Goal: Participate in discussion: Engage in conversation with other users on a specific topic

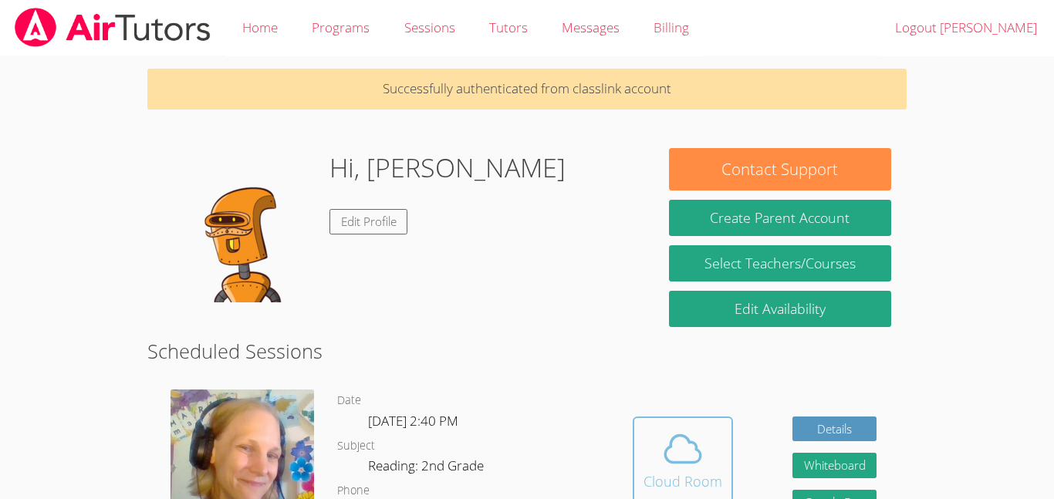
click at [682, 468] on icon at bounding box center [683, 449] width 43 height 43
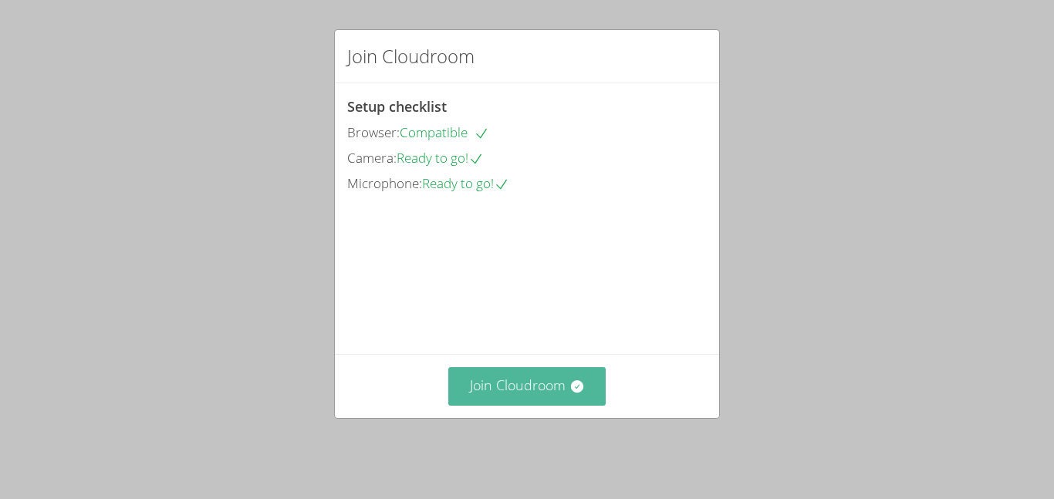
click at [587, 394] on button "Join Cloudroom" at bounding box center [527, 386] width 158 height 38
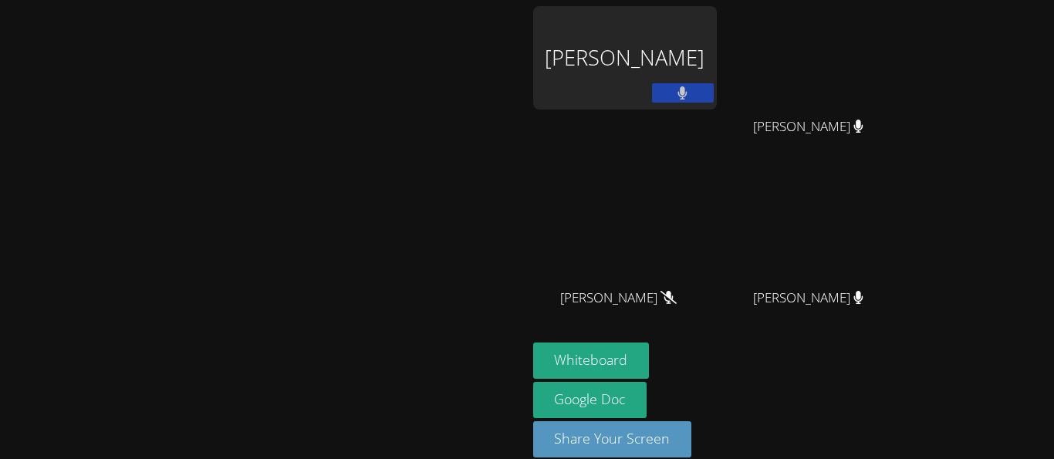
click at [379, 272] on video at bounding box center [263, 208] width 232 height 289
click at [147, 354] on video at bounding box center [263, 208] width 232 height 289
click at [714, 84] on button at bounding box center [683, 92] width 62 height 19
click at [714, 89] on button at bounding box center [683, 92] width 62 height 19
click at [317, 16] on div "[PERSON_NAME]" at bounding box center [263, 239] width 515 height 467
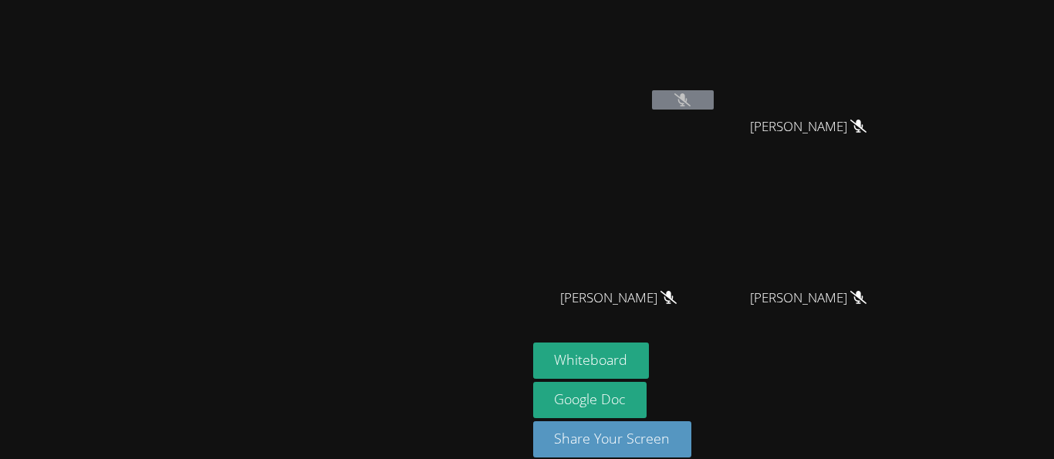
drag, startPoint x: 799, startPoint y: 89, endPoint x: 238, endPoint y: 7, distance: 567.1
click at [238, 7] on div "[PERSON_NAME]" at bounding box center [263, 239] width 515 height 467
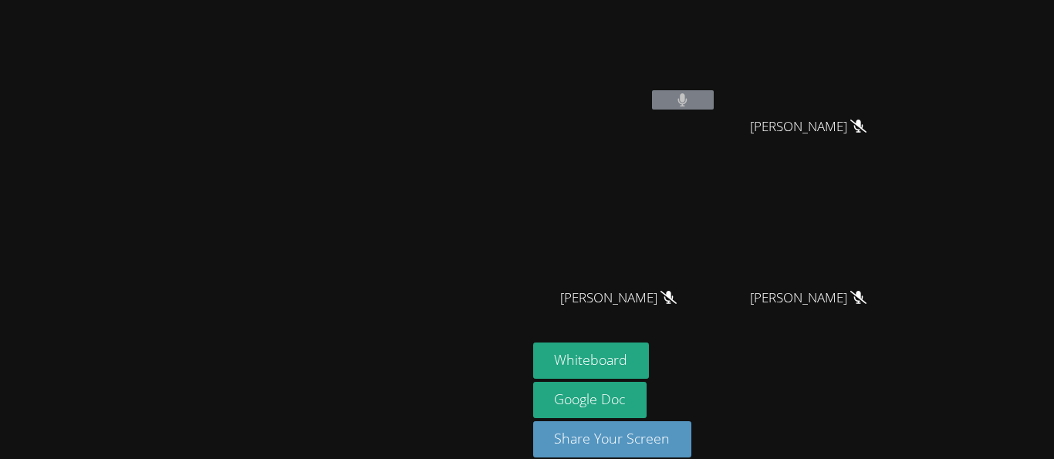
click at [379, 354] on video at bounding box center [263, 208] width 232 height 289
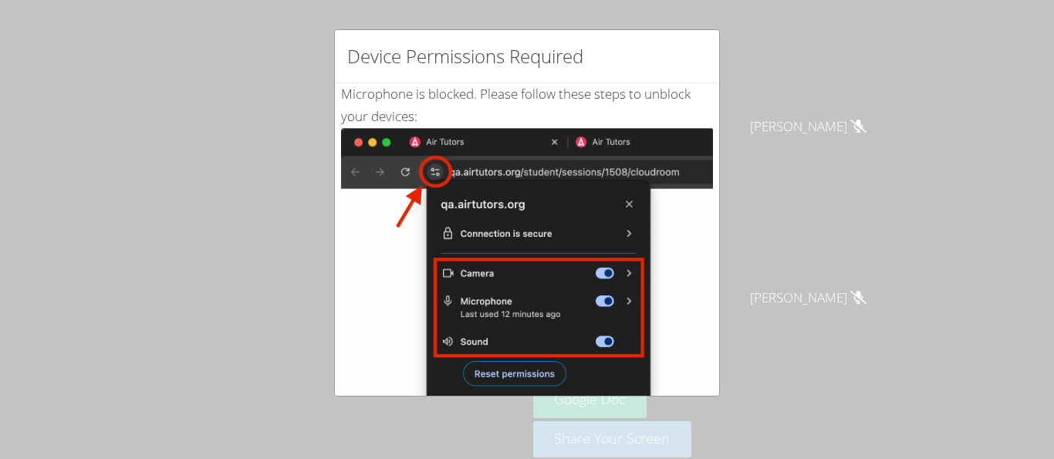
click at [716, 339] on div "Microphone is blocked . Please follow these steps to unblock your devices: Clic…" at bounding box center [527, 373] width 384 height 581
click at [713, 333] on div "Microphone is blocked . Please follow these steps to unblock your devices: Clic…" at bounding box center [527, 373] width 384 height 581
click at [706, 336] on img at bounding box center [527, 302] width 372 height 349
click at [519, 373] on img at bounding box center [527, 302] width 372 height 349
click at [530, 393] on img at bounding box center [527, 302] width 372 height 349
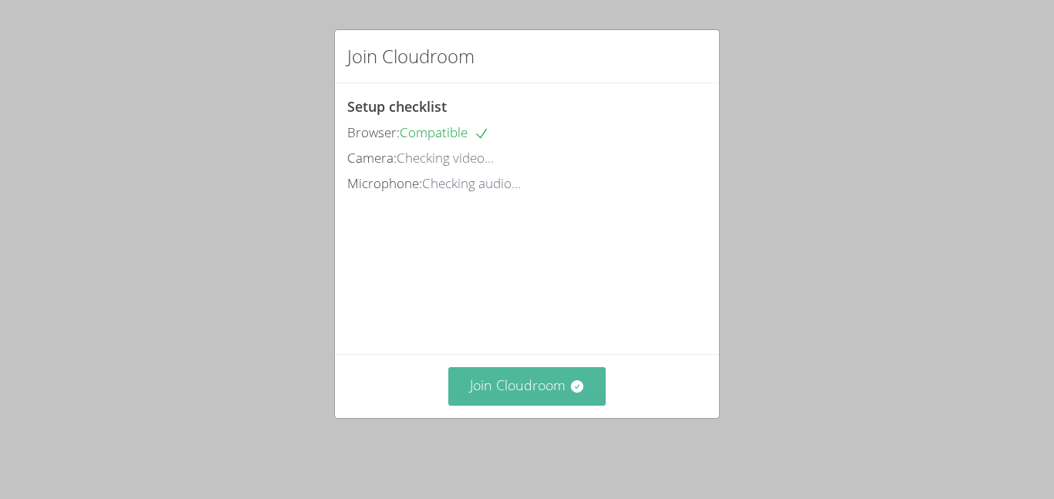
click at [528, 399] on button "Join Cloudroom" at bounding box center [527, 386] width 158 height 38
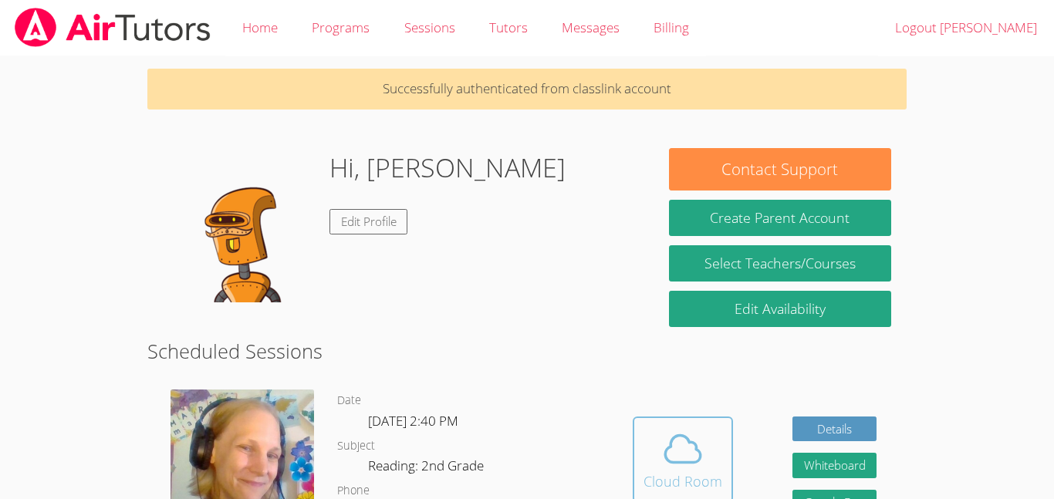
click at [687, 447] on icon at bounding box center [683, 449] width 43 height 43
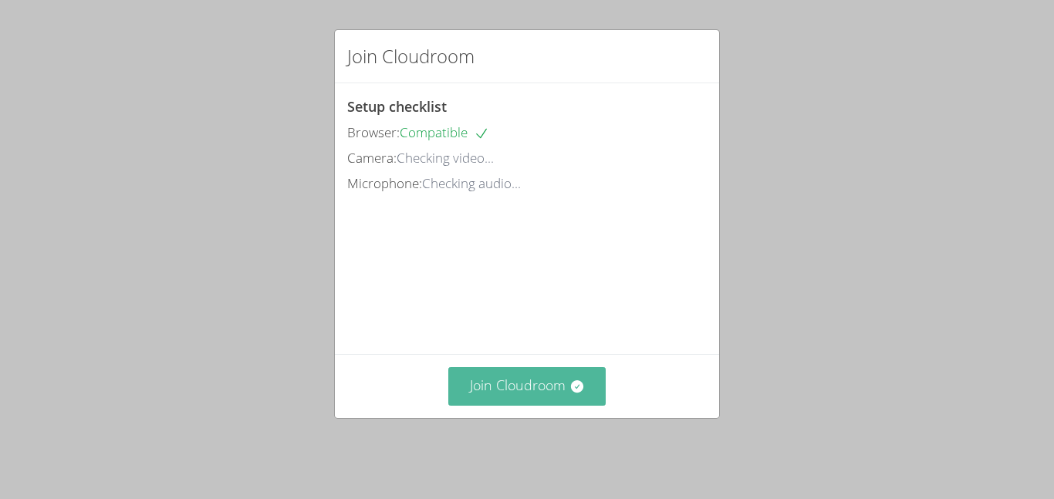
click at [533, 391] on button "Join Cloudroom" at bounding box center [527, 386] width 158 height 38
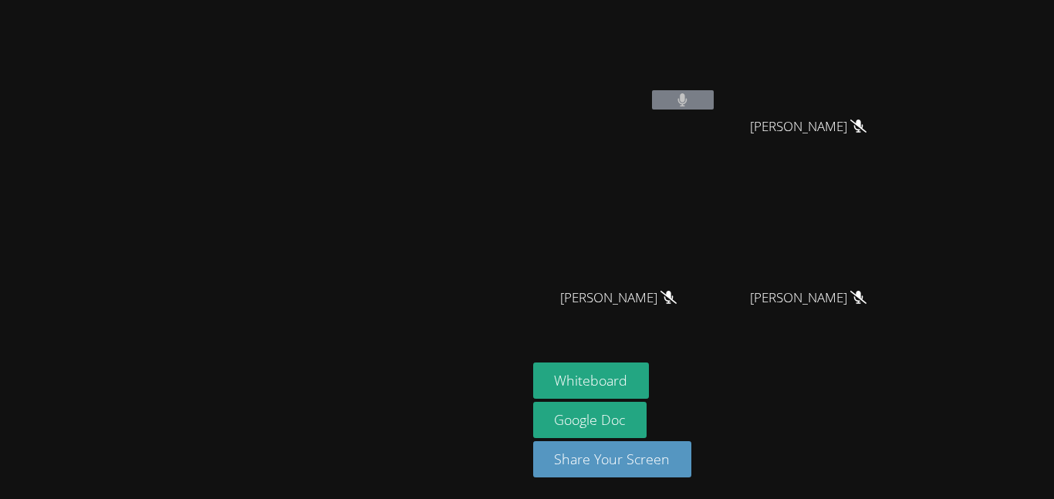
click at [850, 345] on aside "[PERSON_NAME] [PERSON_NAME] [PERSON_NAME] [PERSON_NAME] [PERSON_NAME] MILA’VAE …" at bounding box center [720, 249] width 386 height 499
click at [905, 362] on aside "[PERSON_NAME] [PERSON_NAME] [PERSON_NAME] [PERSON_NAME] [PERSON_NAME] MILA’VAE …" at bounding box center [720, 249] width 386 height 499
click at [907, 367] on div "Whiteboard Google Doc Share Your Screen" at bounding box center [720, 426] width 374 height 127
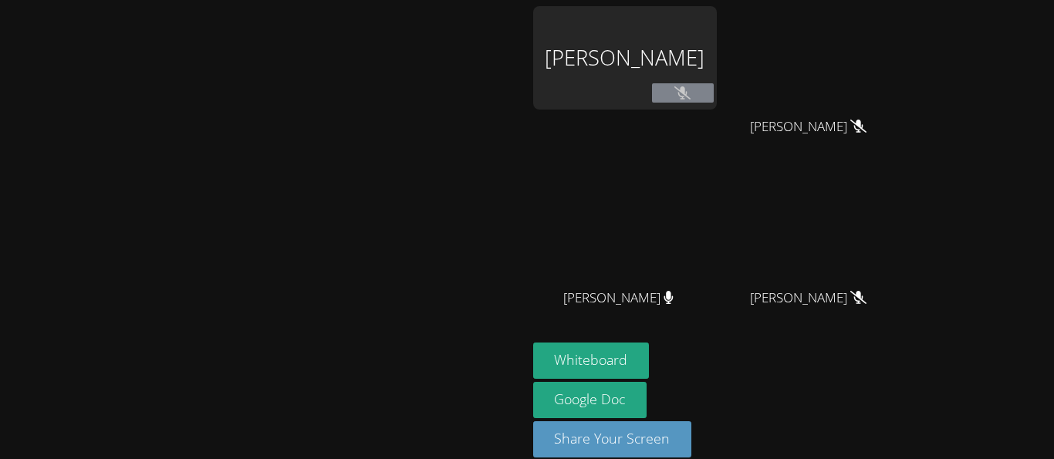
click at [147, 215] on video at bounding box center [263, 208] width 232 height 289
click at [379, 301] on video at bounding box center [263, 208] width 232 height 289
click at [379, 244] on video at bounding box center [263, 208] width 232 height 289
click at [379, 341] on video at bounding box center [263, 208] width 232 height 289
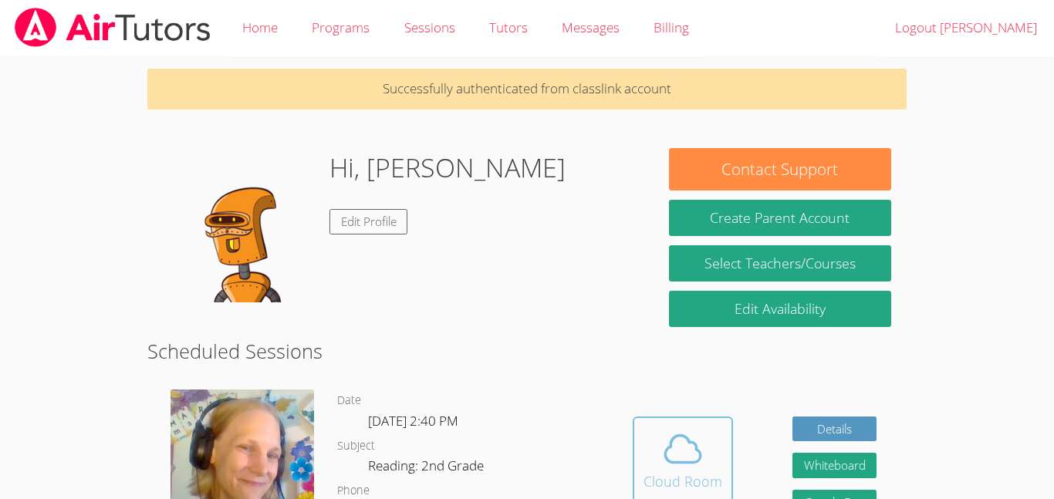
click at [674, 463] on icon at bounding box center [683, 449] width 36 height 27
click at [676, 462] on icon at bounding box center [683, 449] width 36 height 27
click at [717, 474] on div "Cloud Room" at bounding box center [683, 482] width 79 height 22
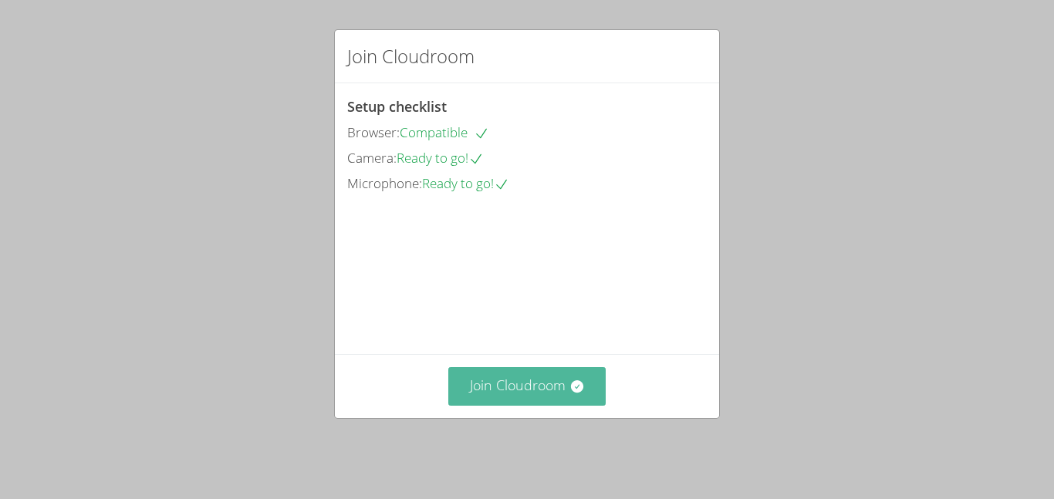
click at [510, 391] on button "Join Cloudroom" at bounding box center [527, 386] width 158 height 38
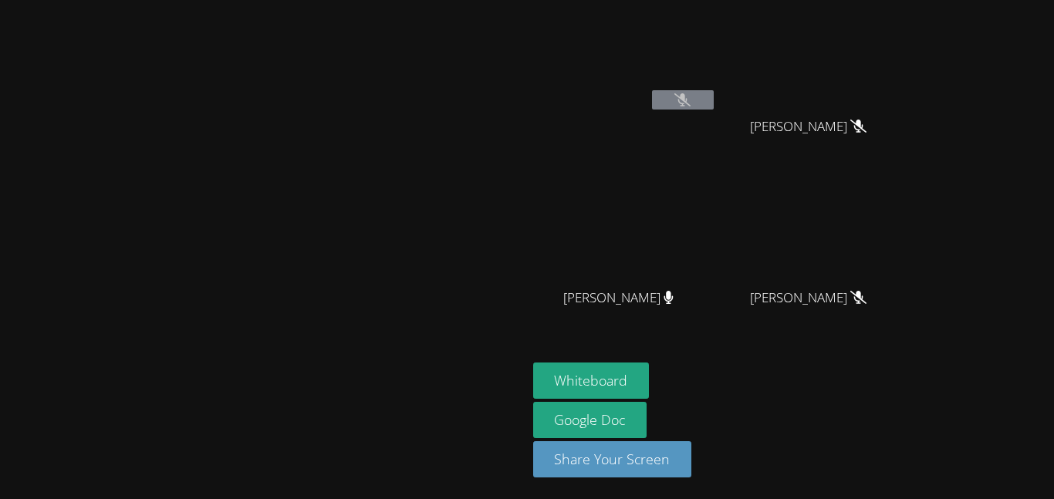
click at [717, 316] on div "[PERSON_NAME]" at bounding box center [625, 312] width 184 height 62
click at [462, 424] on div at bounding box center [263, 395] width 515 height 62
click at [907, 438] on div "Whiteboard Google Doc Share Your Screen" at bounding box center [720, 426] width 374 height 127
click at [907, 429] on div "Whiteboard Google Doc Share Your Screen" at bounding box center [720, 426] width 374 height 127
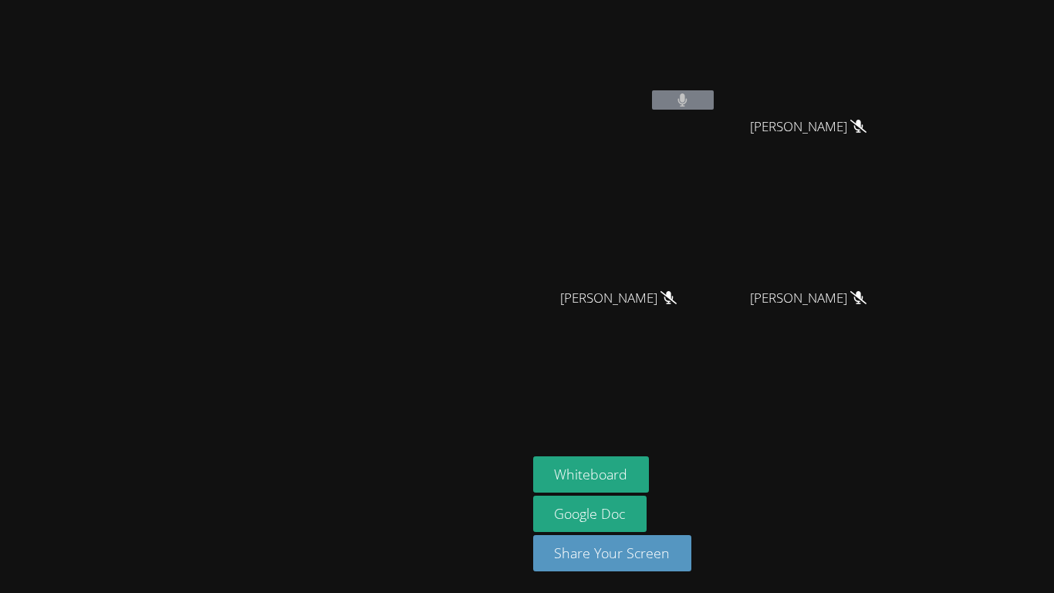
click at [907, 267] on video at bounding box center [815, 229] width 184 height 103
click at [907, 196] on video at bounding box center [815, 229] width 184 height 103
click at [147, 330] on video at bounding box center [263, 265] width 232 height 289
click at [521, 70] on div "[PERSON_NAME]" at bounding box center [263, 296] width 515 height 580
click at [147, 126] on video at bounding box center [263, 265] width 232 height 289
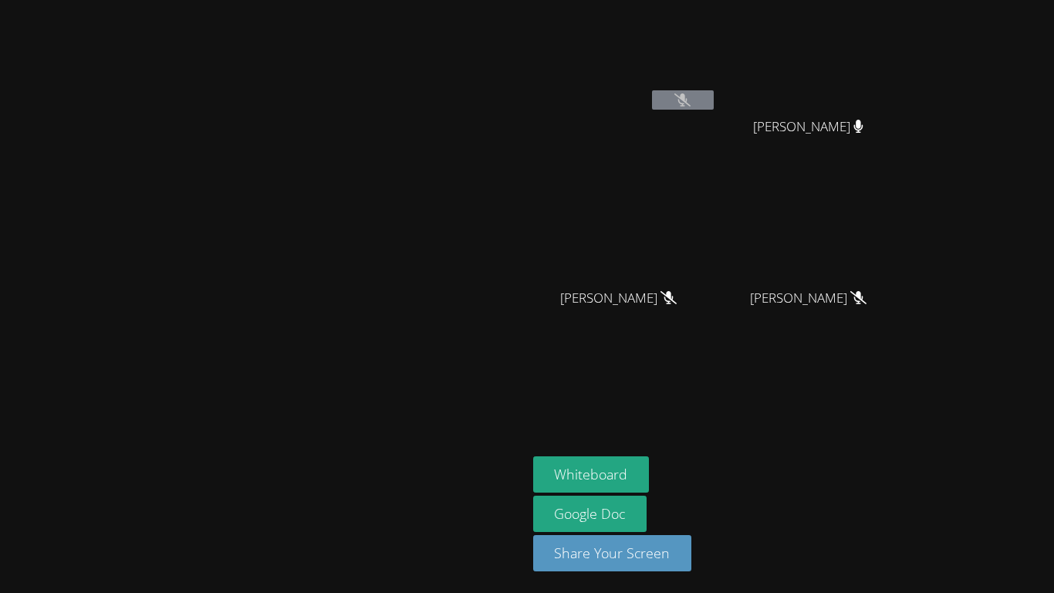
click at [0, 499] on main "[PERSON_NAME]" at bounding box center [263, 296] width 527 height 593
click at [521, 468] on div at bounding box center [263, 441] width 515 height 62
click at [492, 56] on div "[PERSON_NAME]" at bounding box center [263, 296] width 515 height 580
click at [907, 266] on video at bounding box center [815, 229] width 184 height 103
click at [913, 445] on aside "JONAS VALLE MILA’VAE TAVAREZ MILA’VAE TAVAREZ ANGEL ROMERO ANGEL ROMERO GERARDO…" at bounding box center [720, 296] width 386 height 593
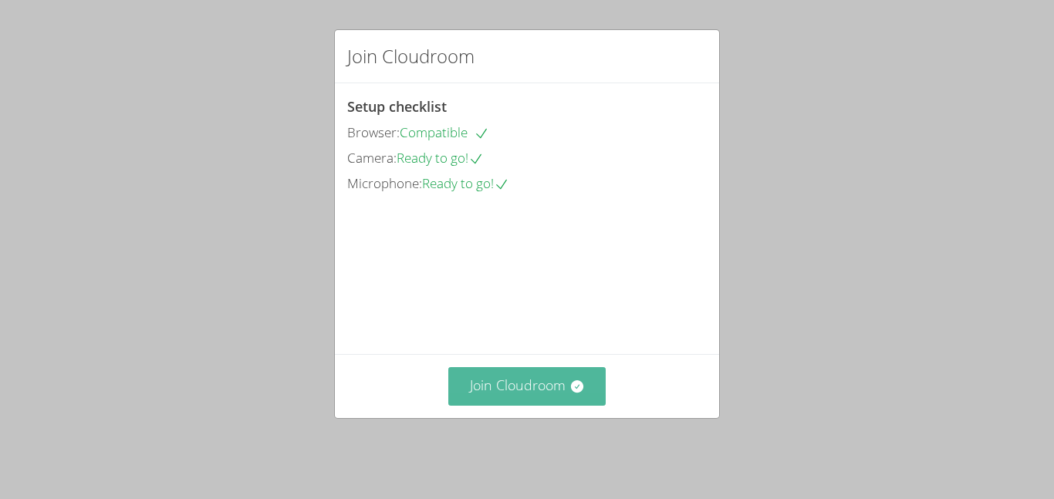
click at [554, 391] on button "Join Cloudroom" at bounding box center [527, 386] width 158 height 38
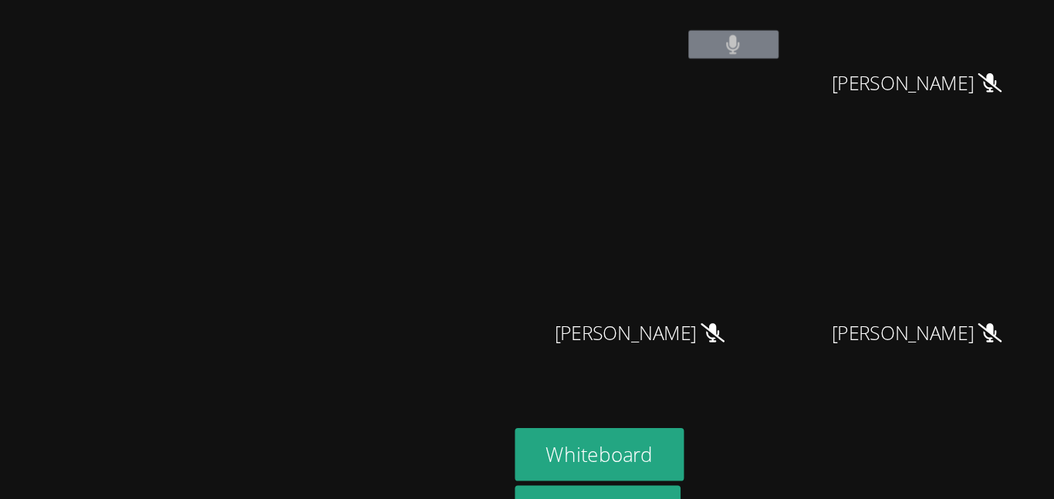
click at [717, 263] on video at bounding box center [625, 229] width 184 height 103
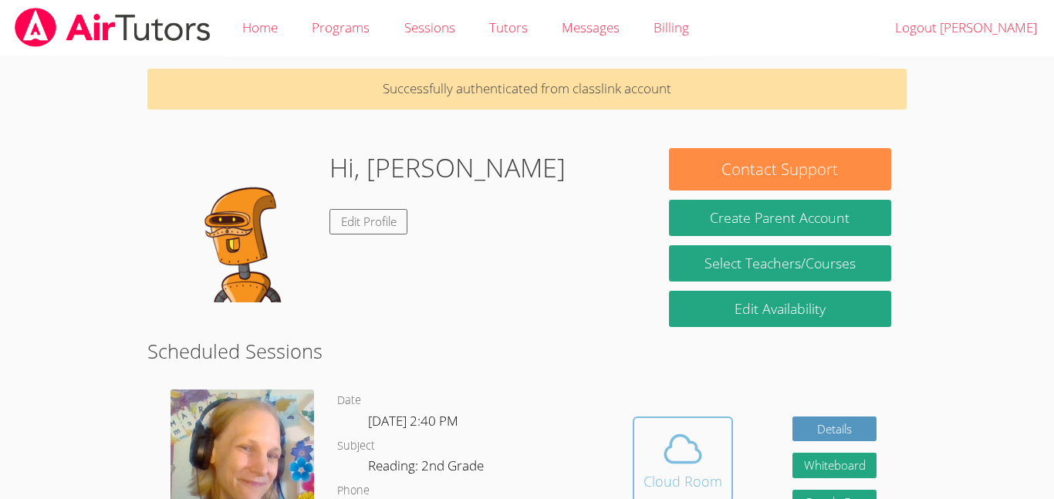
click at [672, 451] on icon at bounding box center [683, 449] width 43 height 43
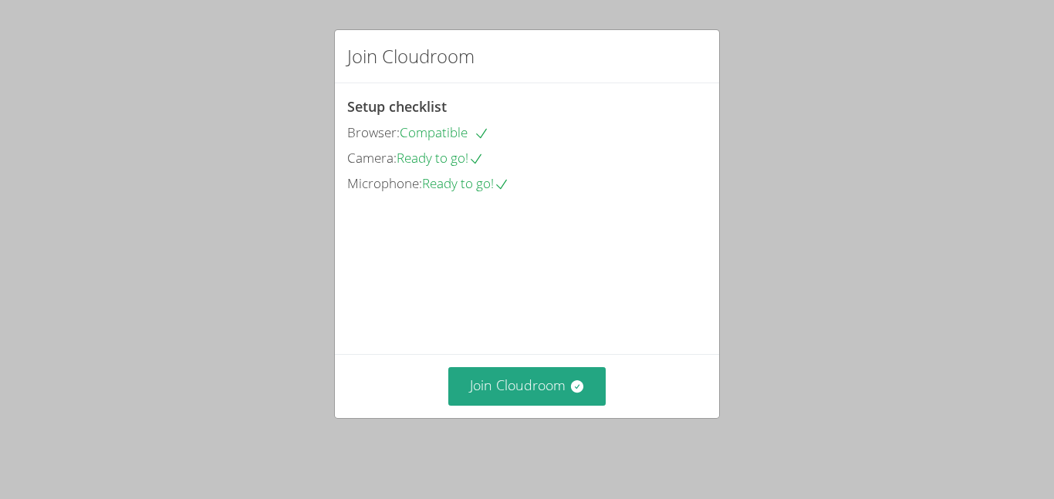
click at [527, 373] on div "Join Cloudroom" at bounding box center [527, 385] width 384 height 63
click at [551, 389] on button "Join Cloudroom" at bounding box center [527, 386] width 158 height 38
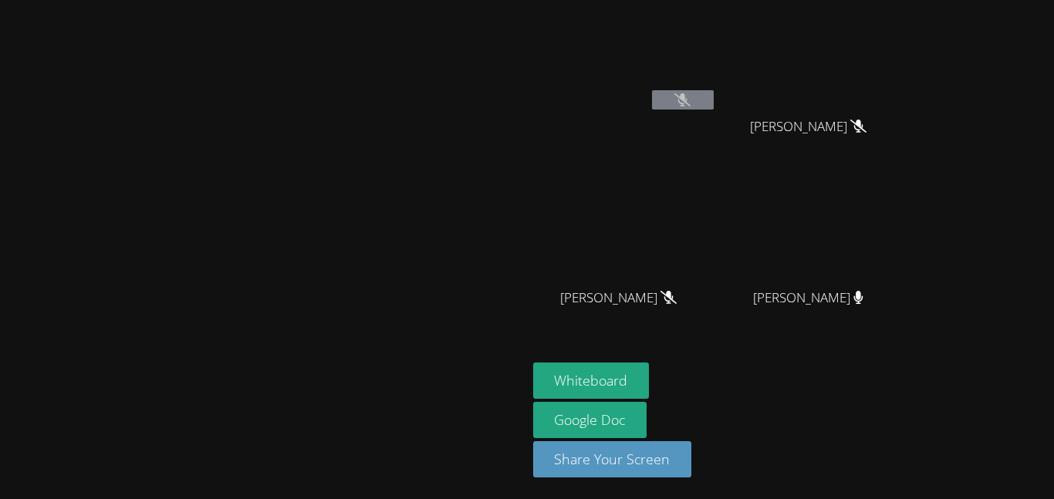
click at [379, 364] on video at bounding box center [263, 218] width 232 height 289
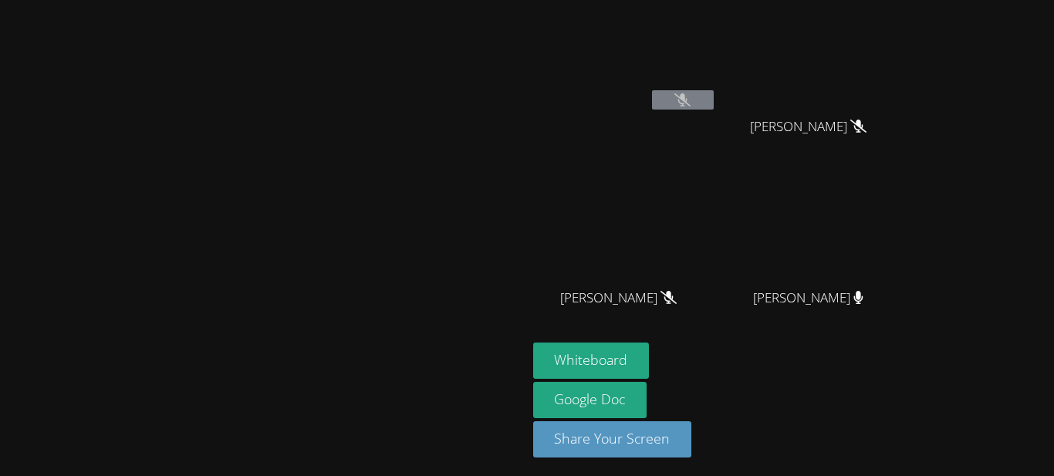
click at [913, 398] on aside "JONAS VALLE MILA’VAE TAVAREZ MILA’VAE TAVAREZ GERARDO ADAME GERARDO ADAME ANGEL…" at bounding box center [720, 239] width 386 height 479
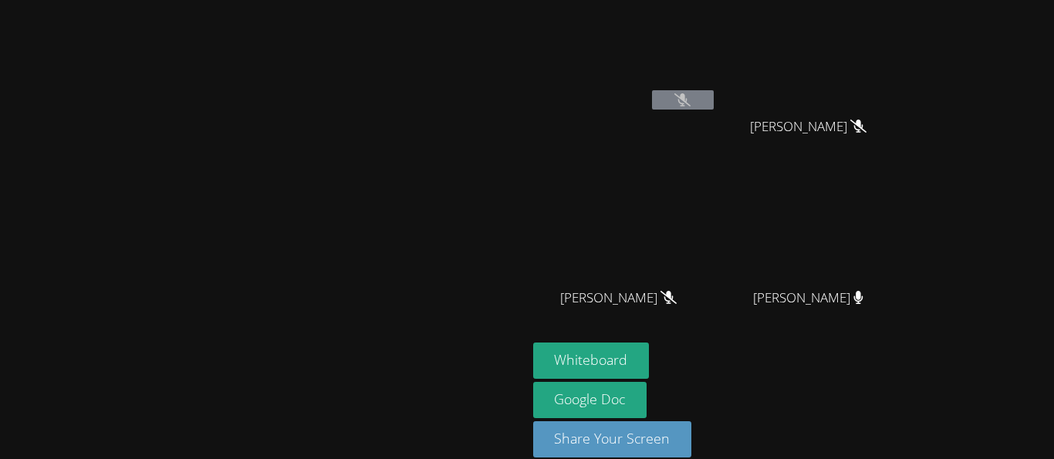
click at [147, 116] on video at bounding box center [263, 208] width 232 height 289
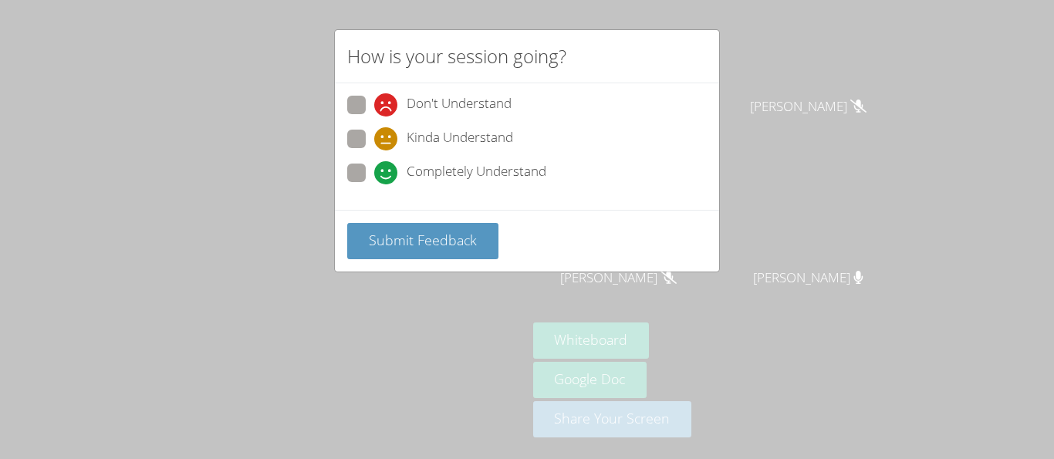
click at [374, 117] on span at bounding box center [374, 117] width 0 height 0
click at [374, 109] on input "Don't Understand" at bounding box center [380, 102] width 13 height 13
radio input "true"
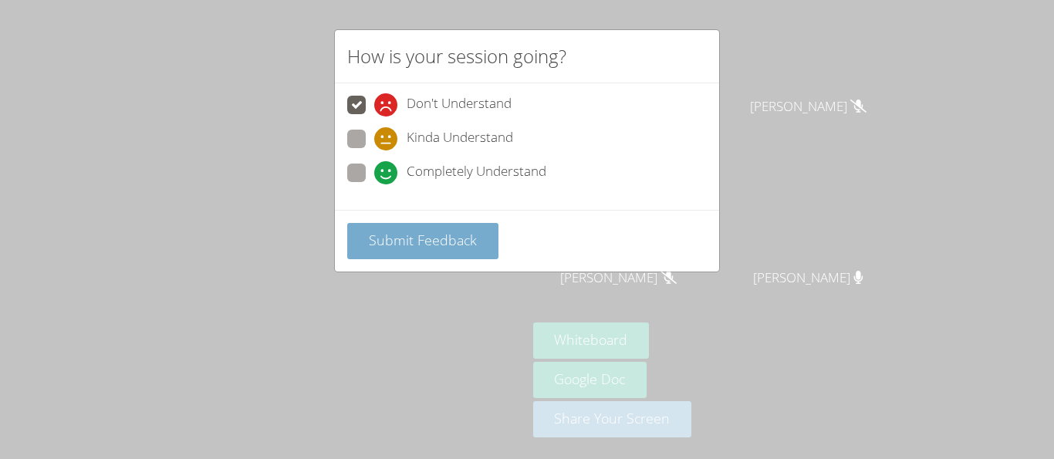
click at [418, 239] on span "Submit Feedback" at bounding box center [423, 240] width 108 height 19
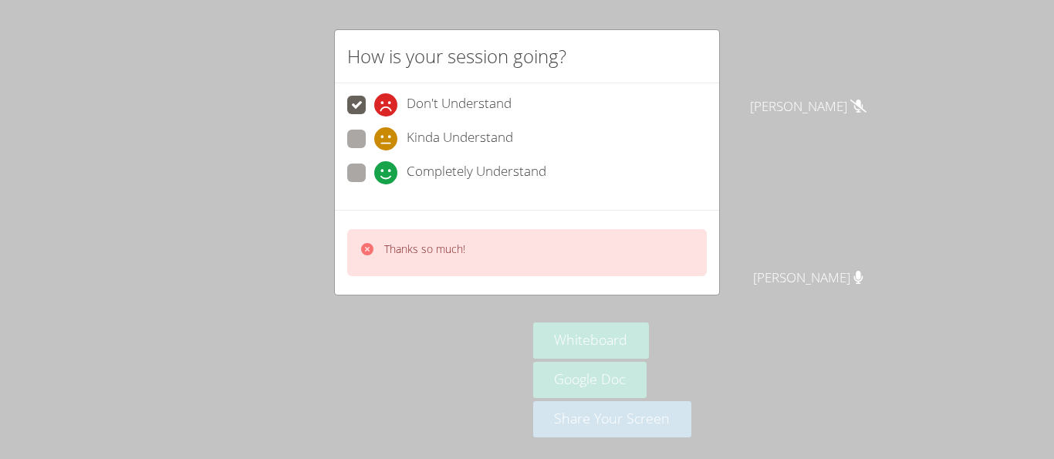
scroll to position [0, 0]
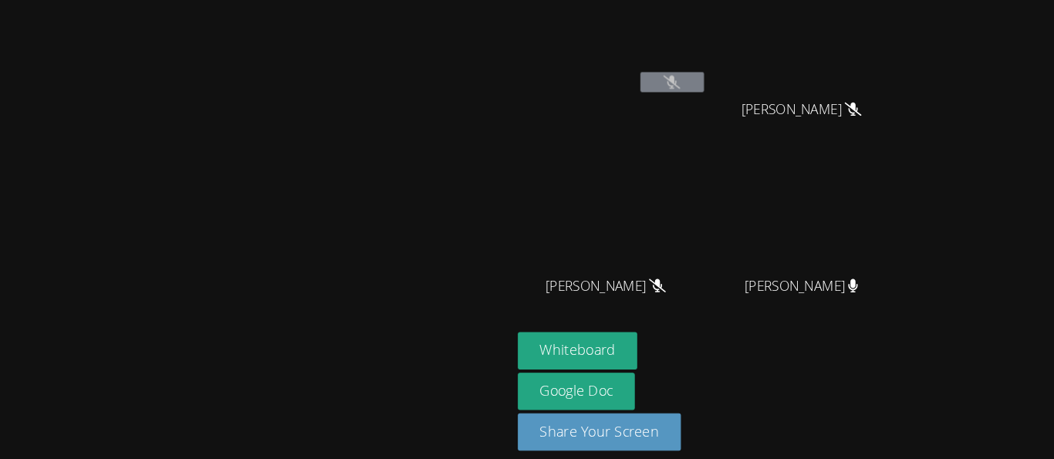
click at [714, 84] on button at bounding box center [683, 79] width 62 height 19
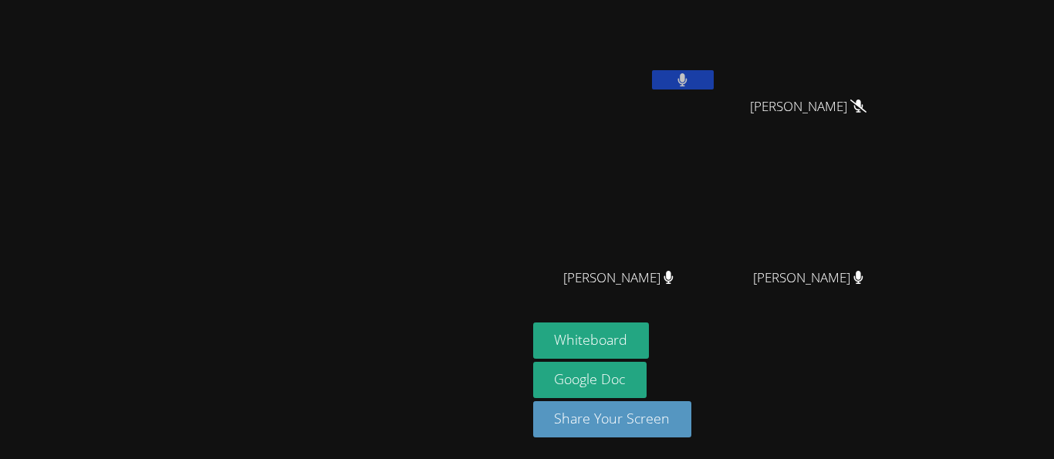
click at [379, 44] on video at bounding box center [263, 188] width 232 height 289
click at [147, 110] on video at bounding box center [263, 188] width 232 height 289
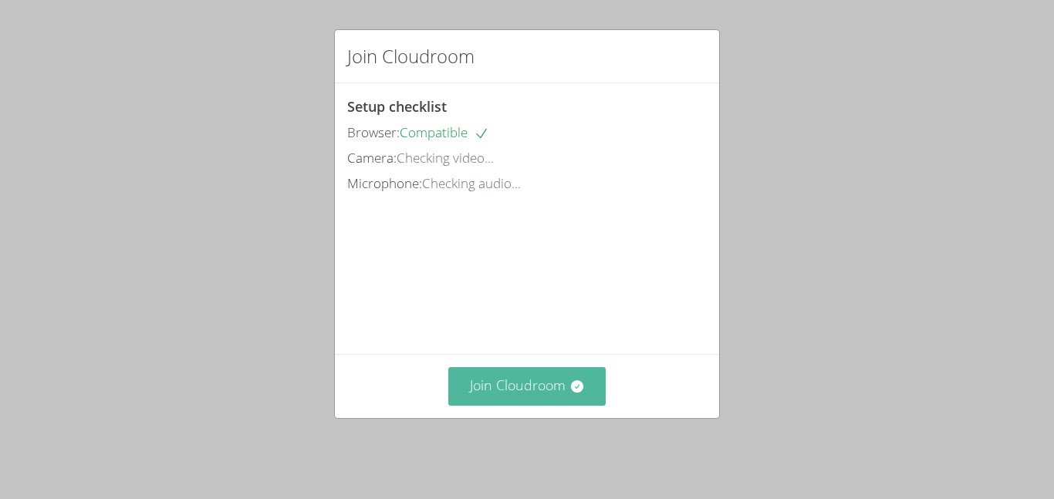
click at [536, 388] on button "Join Cloudroom" at bounding box center [527, 386] width 158 height 38
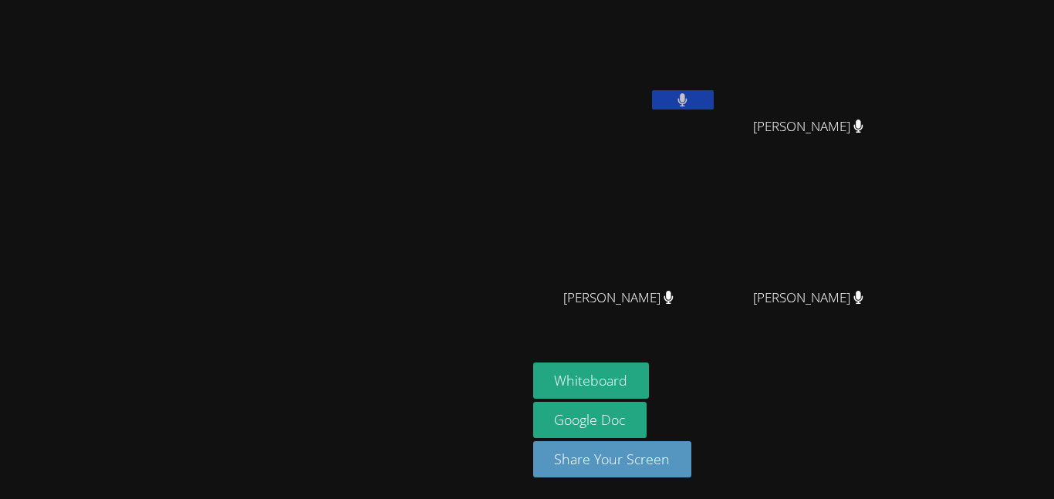
click at [688, 100] on icon at bounding box center [683, 99] width 9 height 13
click at [652, 90] on button at bounding box center [683, 99] width 62 height 19
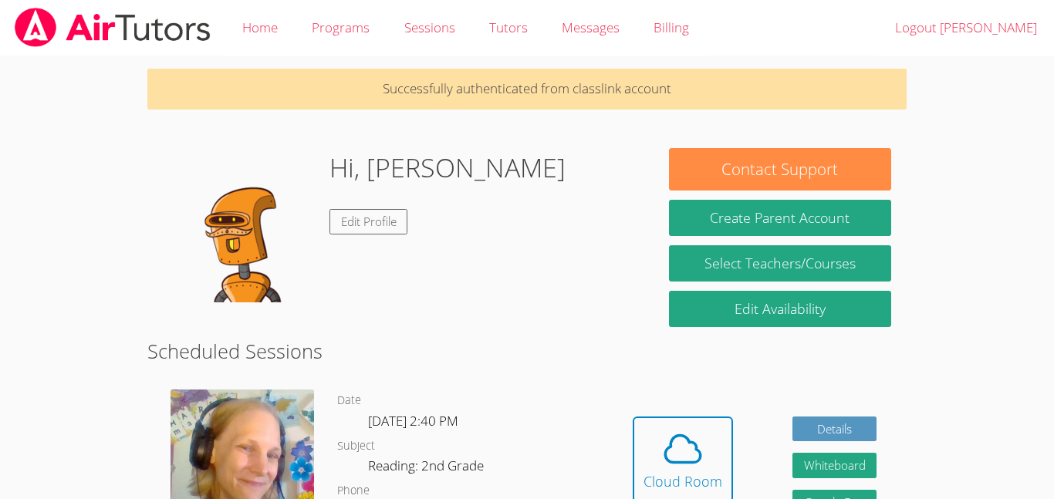
click at [740, 380] on div "Hidden Cloud Room Details Whiteboard Hidden Google Doc" at bounding box center [754, 471] width 303 height 187
click at [701, 430] on icon at bounding box center [683, 449] width 43 height 43
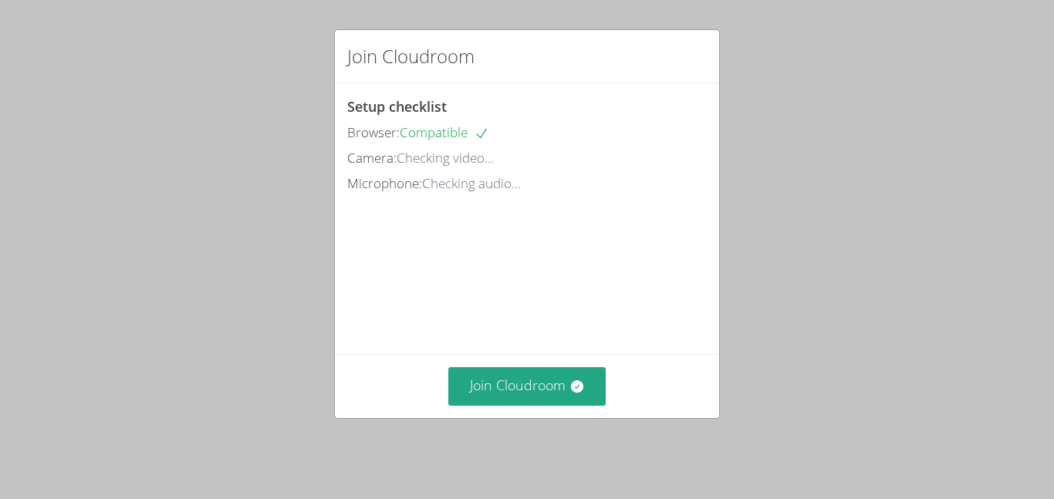
click at [557, 228] on video at bounding box center [463, 266] width 232 height 116
click at [560, 225] on video at bounding box center [463, 266] width 232 height 116
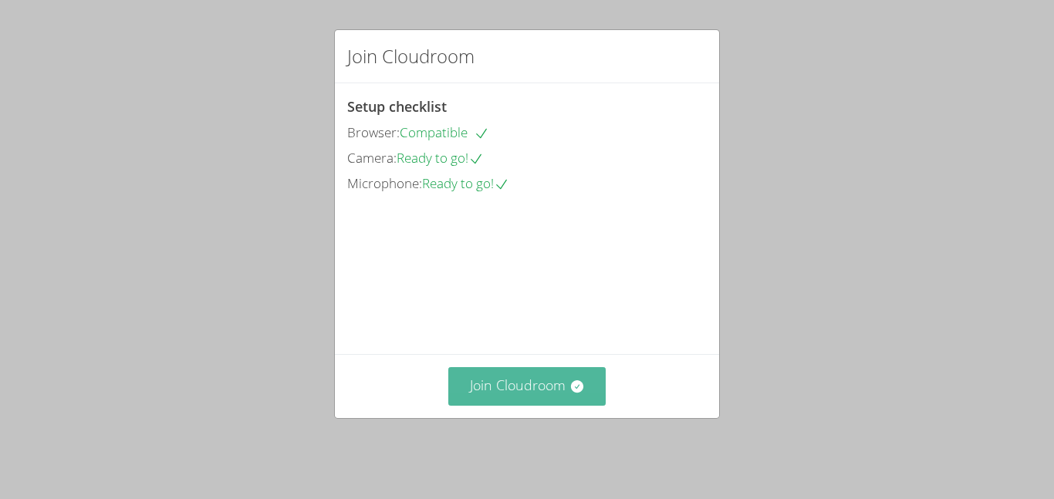
click at [527, 402] on button "Join Cloudroom" at bounding box center [527, 386] width 158 height 38
